Goal: Task Accomplishment & Management: Manage account settings

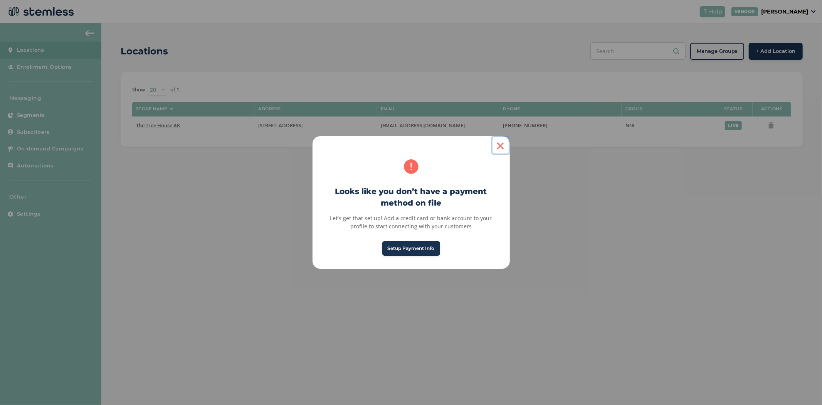
click at [499, 146] on button "×" at bounding box center [500, 145] width 19 height 19
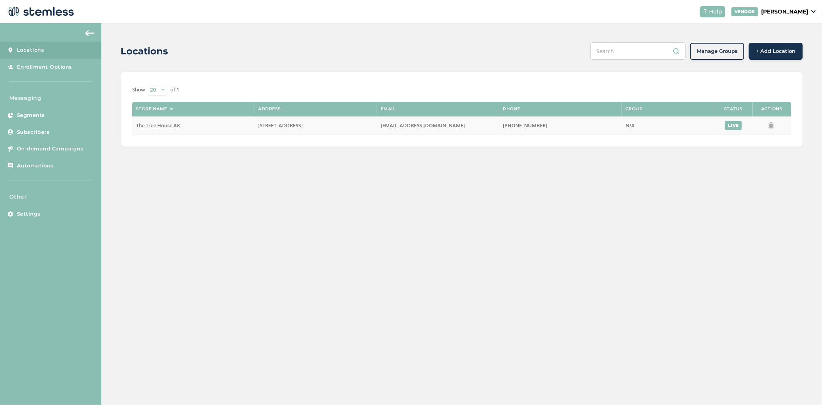
click at [170, 122] on span "The Tree House AK" at bounding box center [158, 125] width 44 height 7
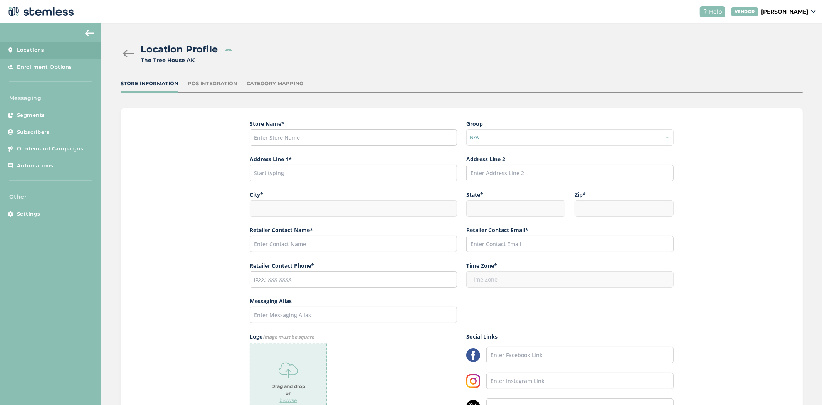
type input "The Tree House AK"
type input "[STREET_ADDRESS]"
type input "Anchorage"
type input "AK"
type input "99504"
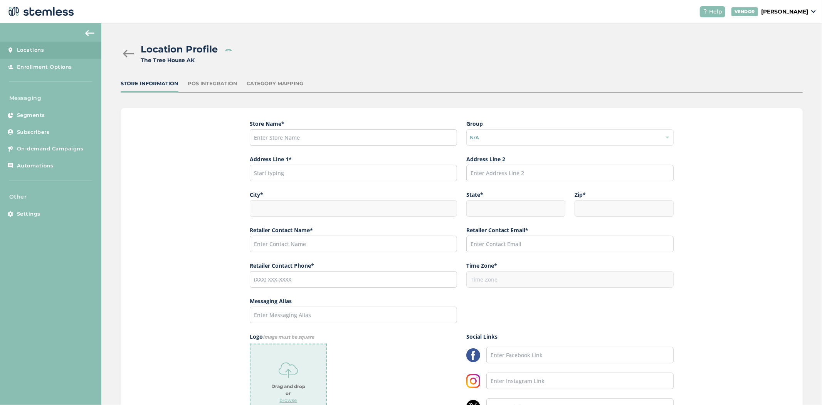
type input "[PERSON_NAME]"
type input "[EMAIL_ADDRESS][DOMAIN_NAME]"
type input "[PHONE_NUMBER]"
type input "America/Anchorage"
type input "The Tree House"
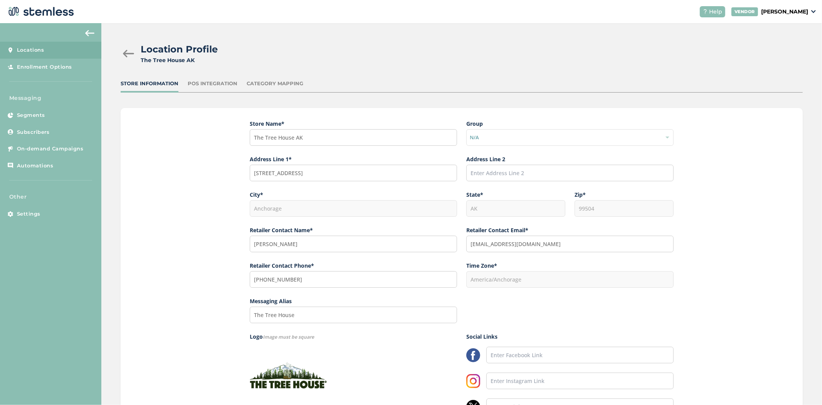
click at [202, 83] on div "POS Integration" at bounding box center [213, 84] width 50 height 8
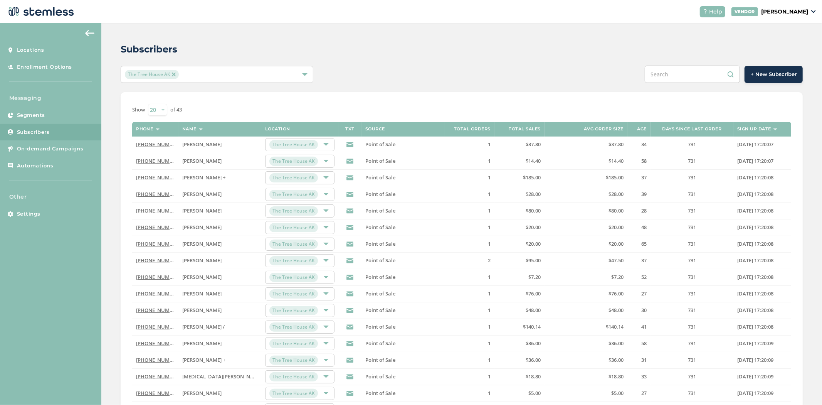
click at [158, 108] on select "20 50 100" at bounding box center [157, 110] width 19 height 12
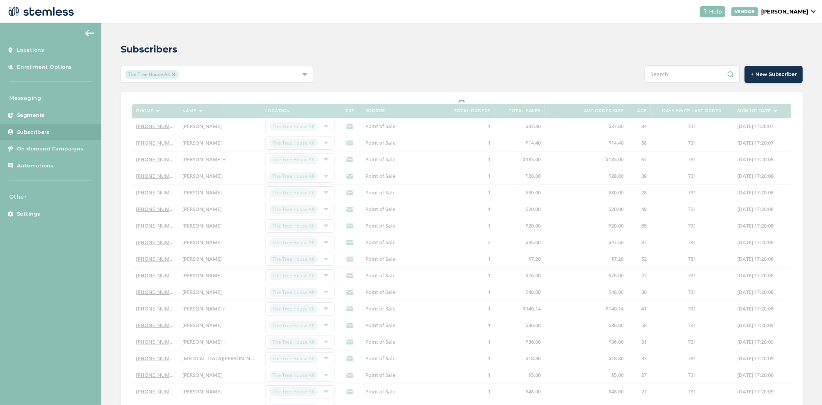
select select "100"
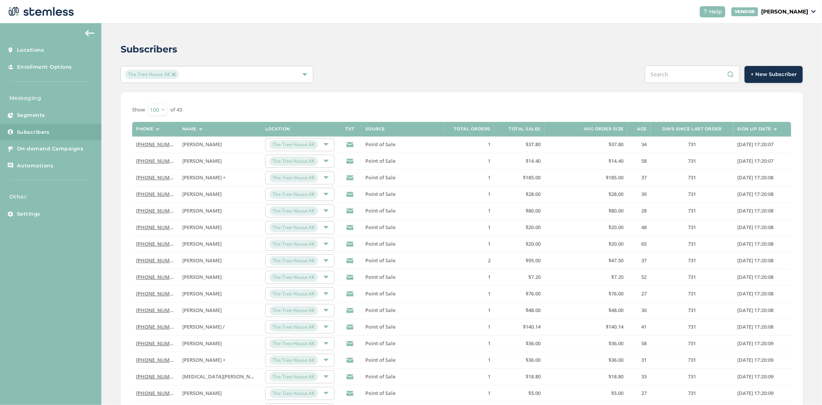
click at [155, 105] on select "20 50 100" at bounding box center [157, 110] width 19 height 12
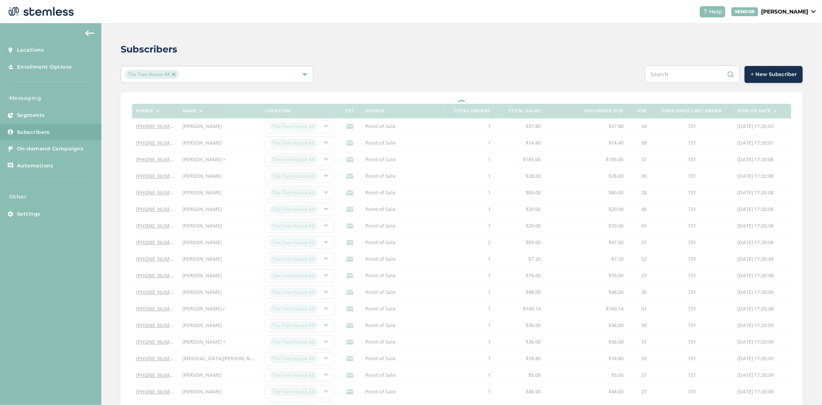
select select "50"
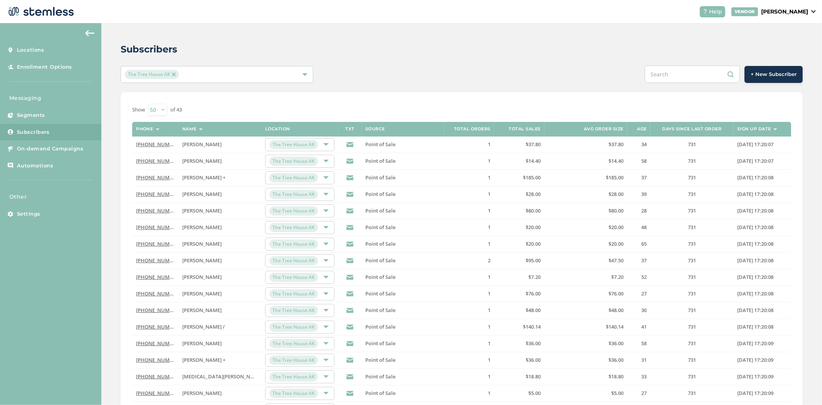
click at [161, 109] on select "20 50 100" at bounding box center [157, 110] width 19 height 12
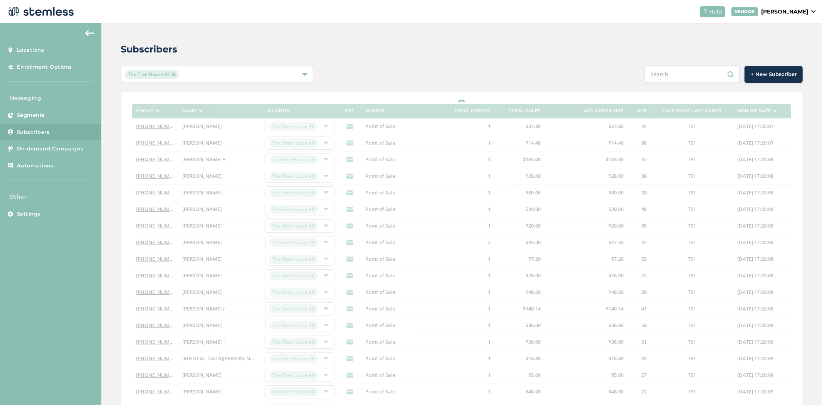
select select "100"
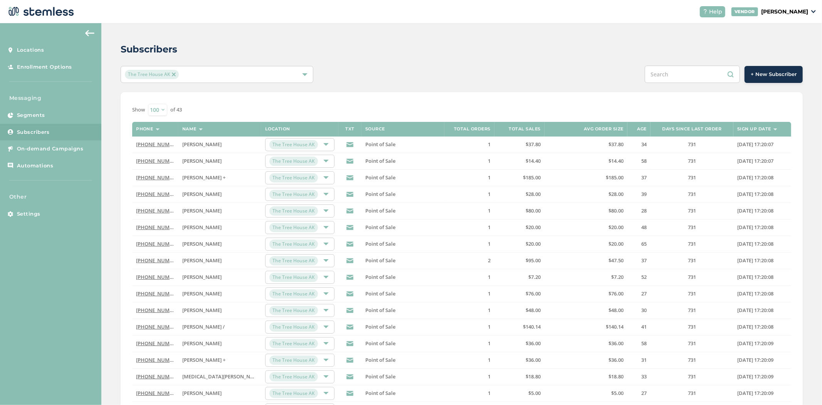
click at [156, 106] on select "20 50 100" at bounding box center [157, 110] width 19 height 12
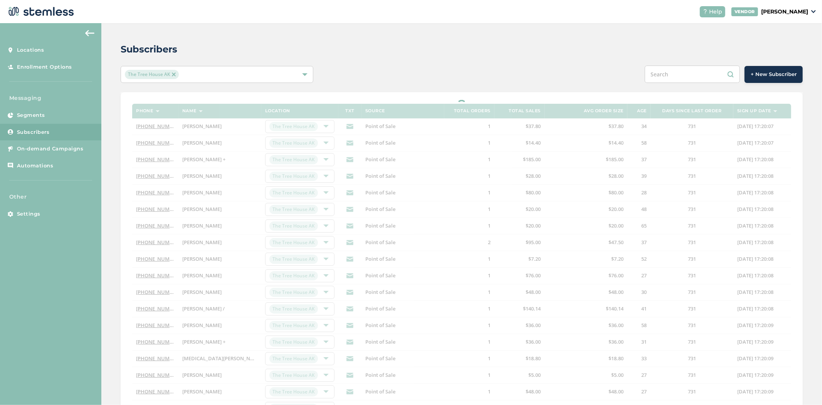
select select "50"
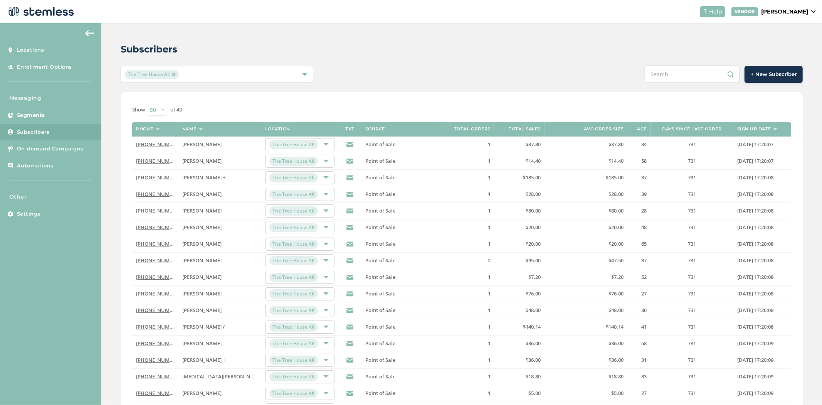
drag, startPoint x: 150, startPoint y: 105, endPoint x: 151, endPoint y: 113, distance: 7.9
click at [150, 105] on select "20 50 100" at bounding box center [157, 110] width 19 height 12
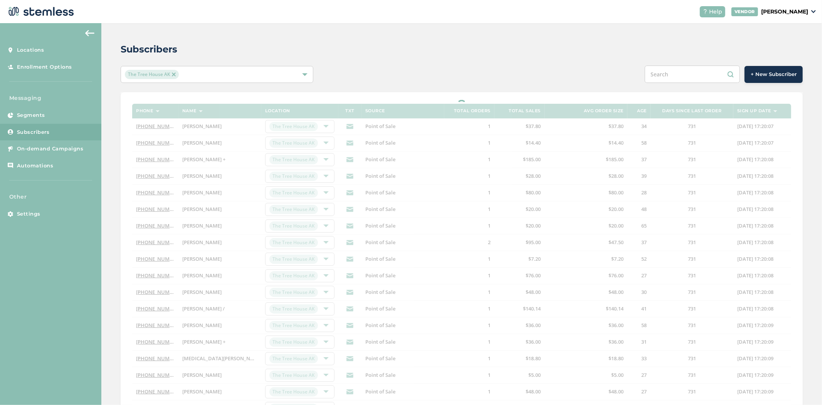
select select "100"
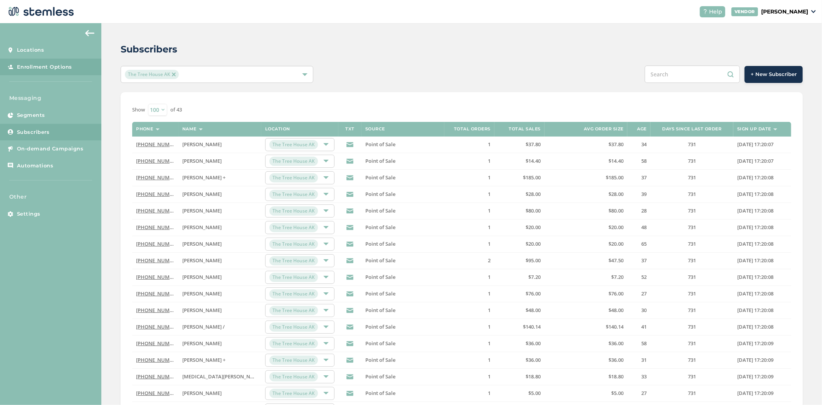
click at [51, 74] on link "Enrollment Options" at bounding box center [50, 67] width 101 height 17
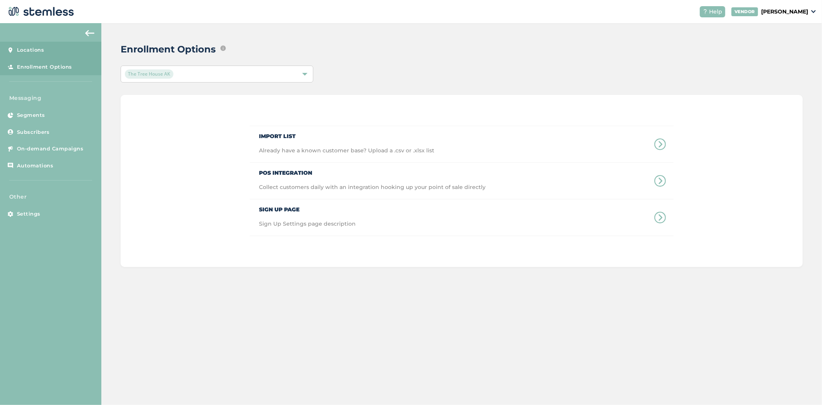
click at [47, 55] on link "Locations" at bounding box center [50, 50] width 101 height 17
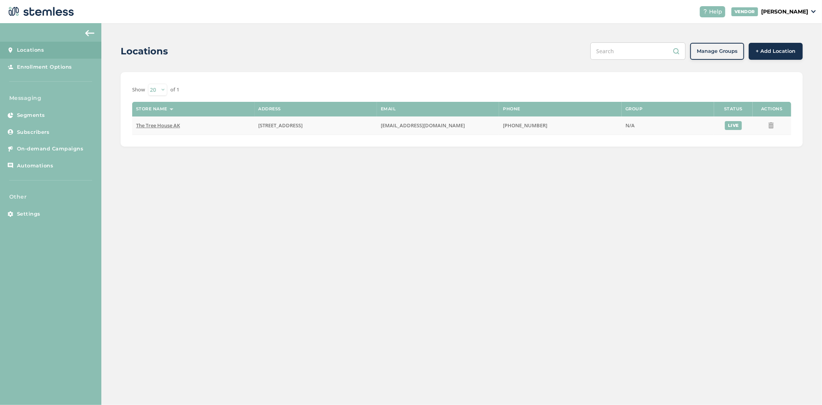
drag, startPoint x: 165, startPoint y: 131, endPoint x: 159, endPoint y: 123, distance: 9.4
click at [164, 130] on td "The Tree House AK" at bounding box center [193, 125] width 122 height 19
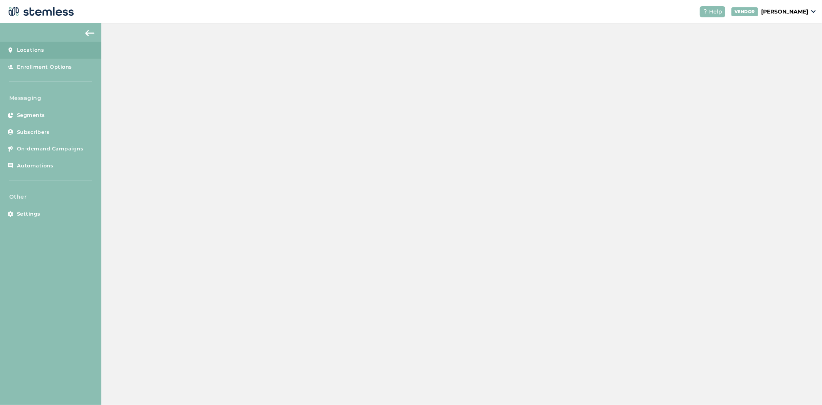
click at [159, 123] on span "The Tree House AK" at bounding box center [158, 125] width 44 height 7
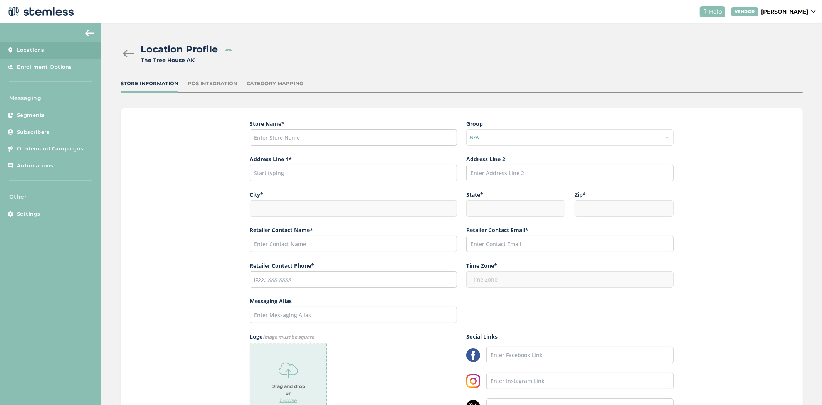
type input "The Tree House AK"
type input "[STREET_ADDRESS]"
type input "Anchorage"
type input "AK"
type input "99504"
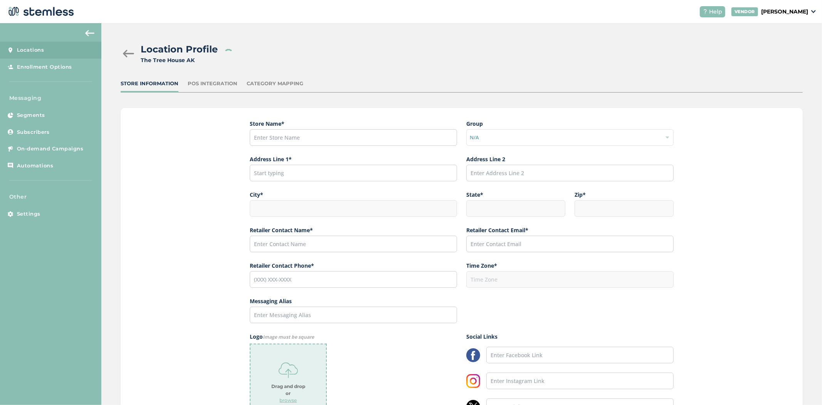
type input "[PERSON_NAME]"
type input "[EMAIL_ADDRESS][DOMAIN_NAME]"
type input "[PHONE_NUMBER]"
type input "America/Anchorage"
type input "The Tree House"
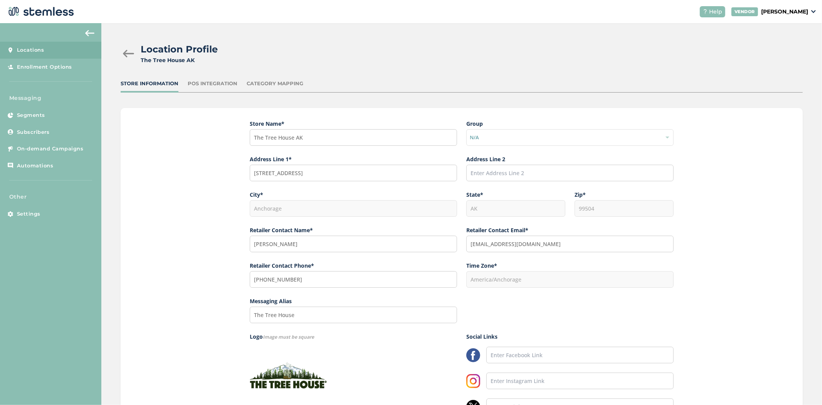
click at [219, 78] on div "Location Profile The Tree House AK Store Information POS Integration Category M…" at bounding box center [461, 269] width 721 height 493
click at [221, 82] on div "POS Integration" at bounding box center [213, 84] width 50 height 8
